Goal: Task Accomplishment & Management: Use online tool/utility

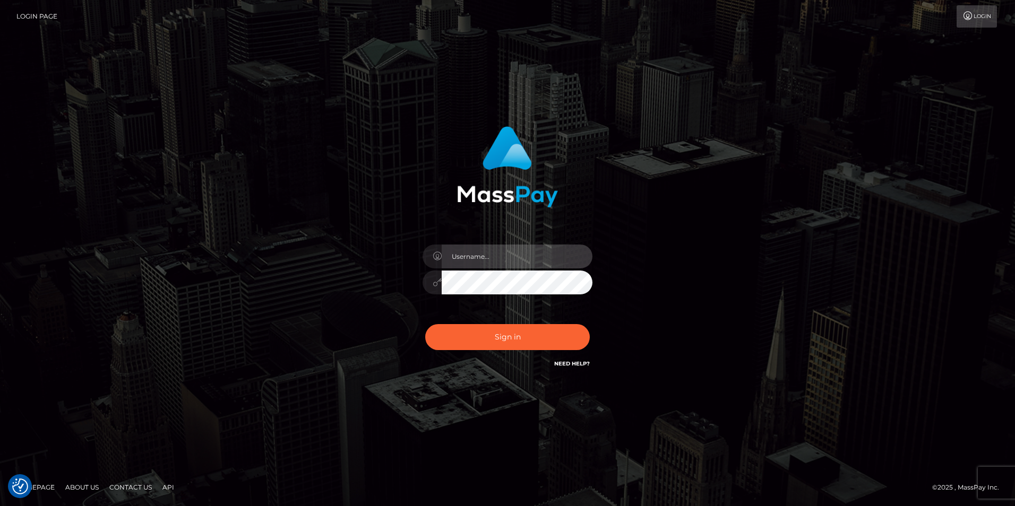
type input "[PERSON_NAME]"
click at [645, 316] on div "Simone Hayward Sign in" at bounding box center [507, 247] width 279 height 259
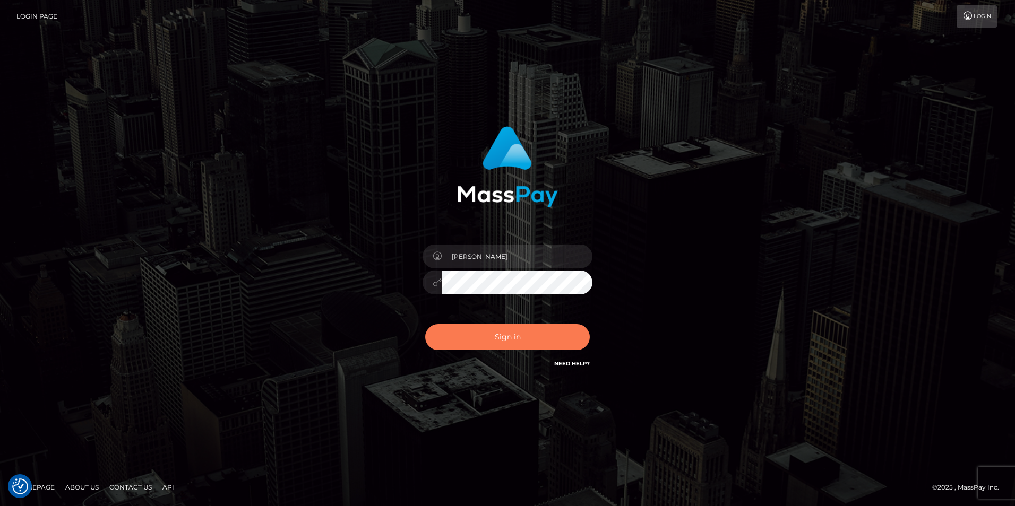
click at [533, 336] on button "Sign in" at bounding box center [507, 337] width 165 height 26
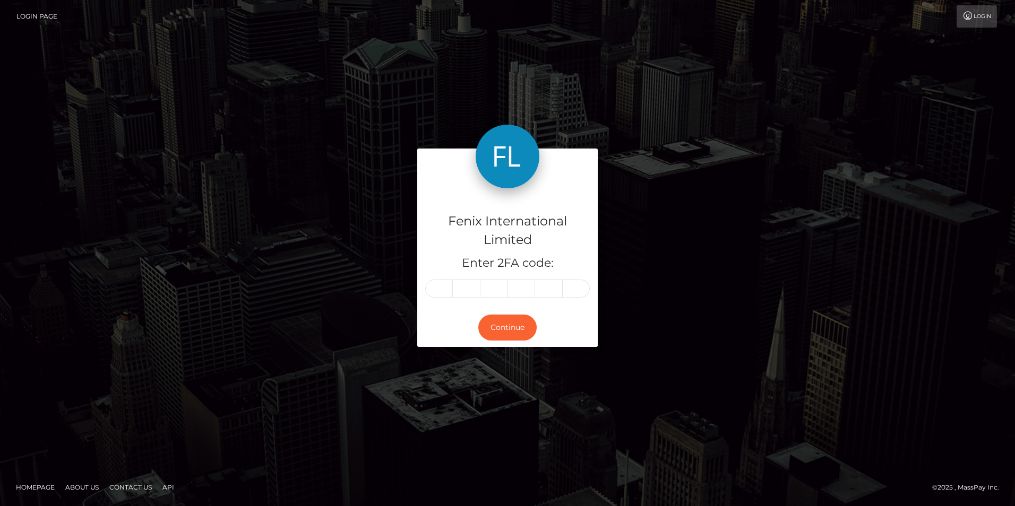
click at [679, 30] on nav "Login Page Login" at bounding box center [507, 16] width 1015 height 33
click at [442, 284] on input "text" at bounding box center [439, 289] width 28 height 18
type input "8"
type input "0"
type input "1"
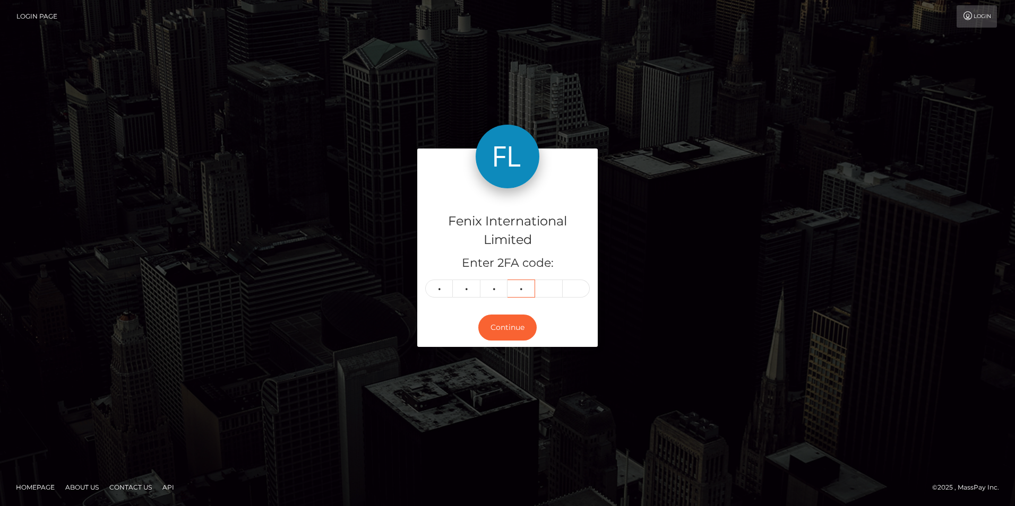
type input "2"
type input "4"
type input "8"
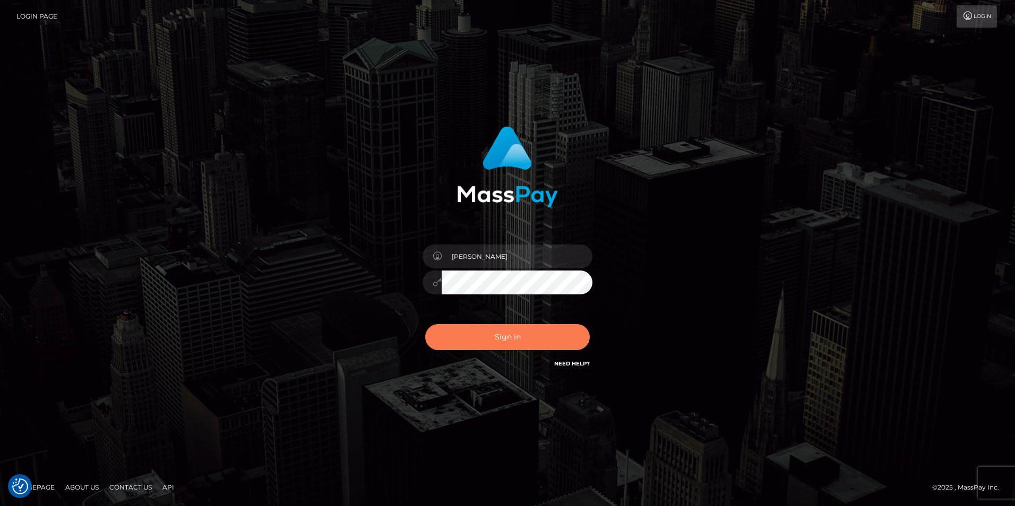
click at [516, 331] on button "Sign in" at bounding box center [507, 337] width 165 height 26
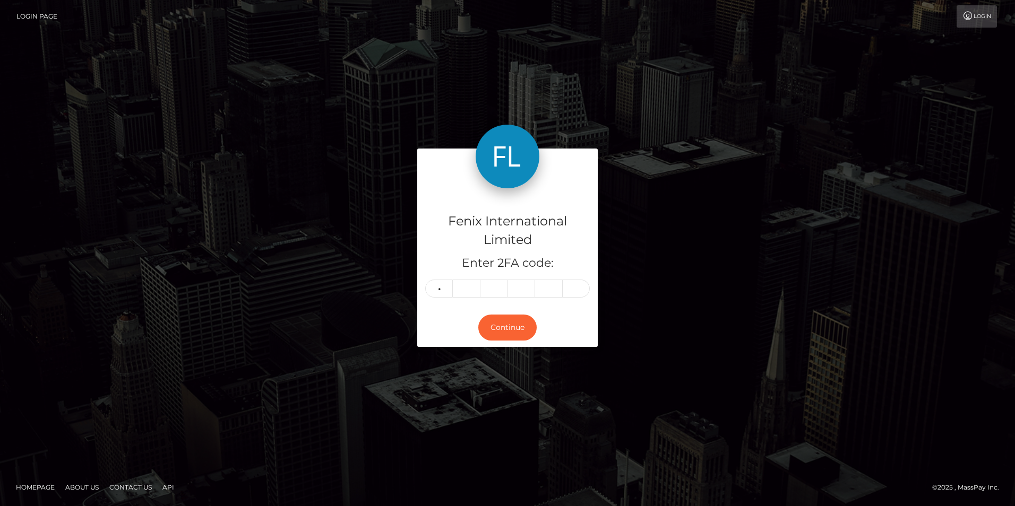
type input "8"
type input "0"
type input "1"
type input "2"
type input "4"
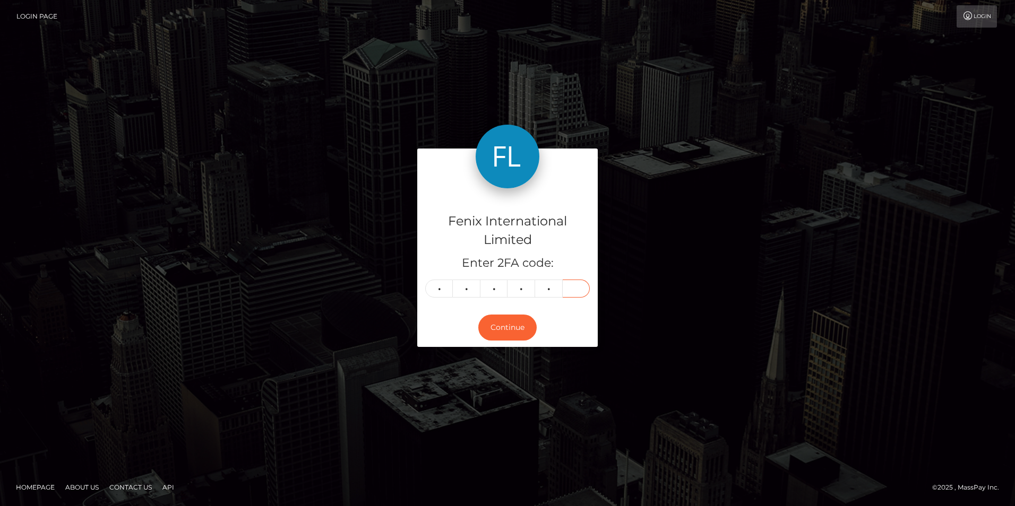
type input "8"
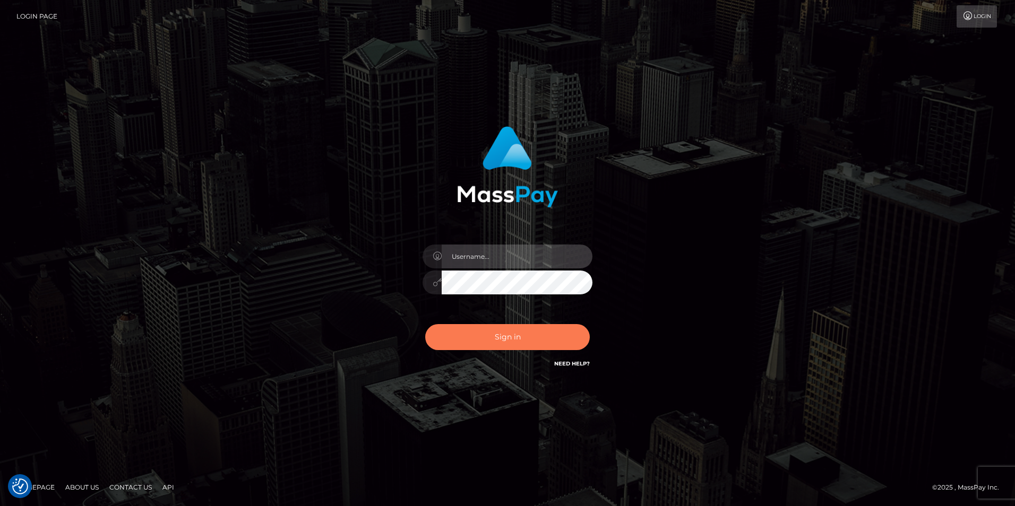
type input "[PERSON_NAME]"
click at [510, 341] on button "Sign in" at bounding box center [507, 337] width 165 height 26
type input "[PERSON_NAME]"
click at [488, 335] on button "Sign in" at bounding box center [507, 337] width 165 height 26
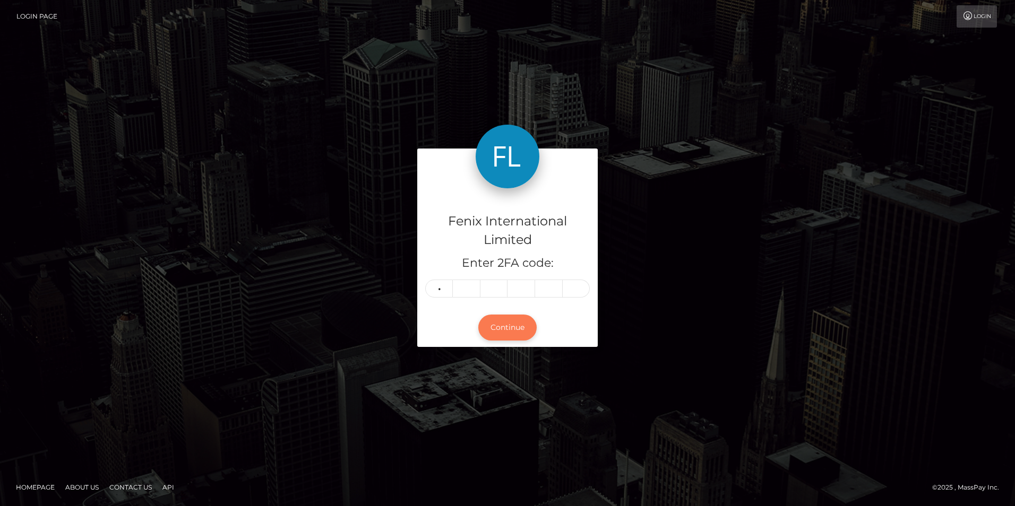
type input "2"
type input "9"
type input "7"
type input "6"
type input "9"
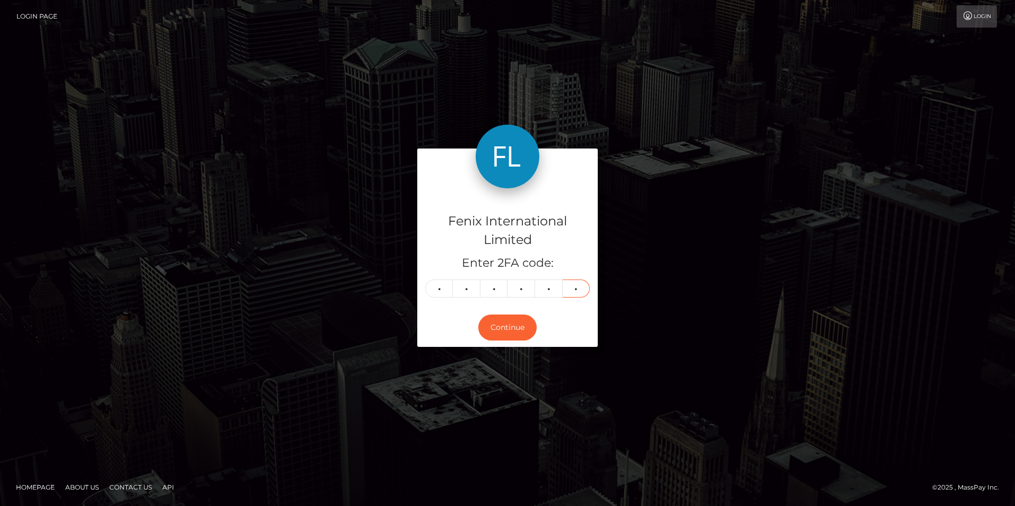
type input "6"
